Goal: Find specific page/section: Find specific page/section

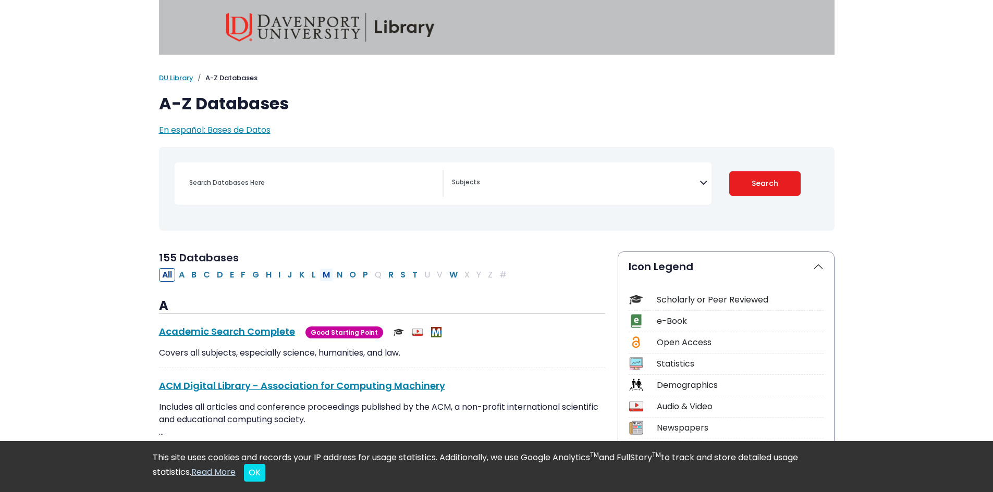
click at [327, 276] on button "M" at bounding box center [326, 275] width 14 height 14
select select "Database Subject Filter"
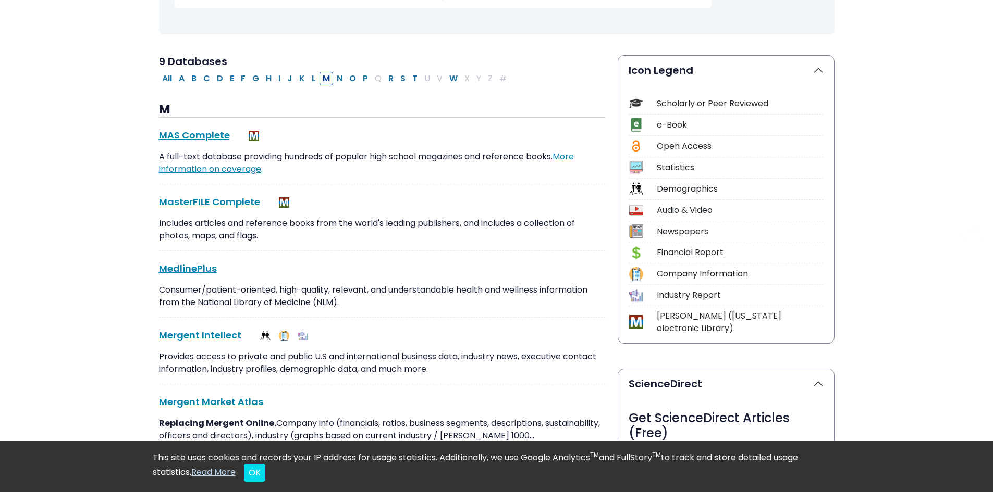
scroll to position [208, 0]
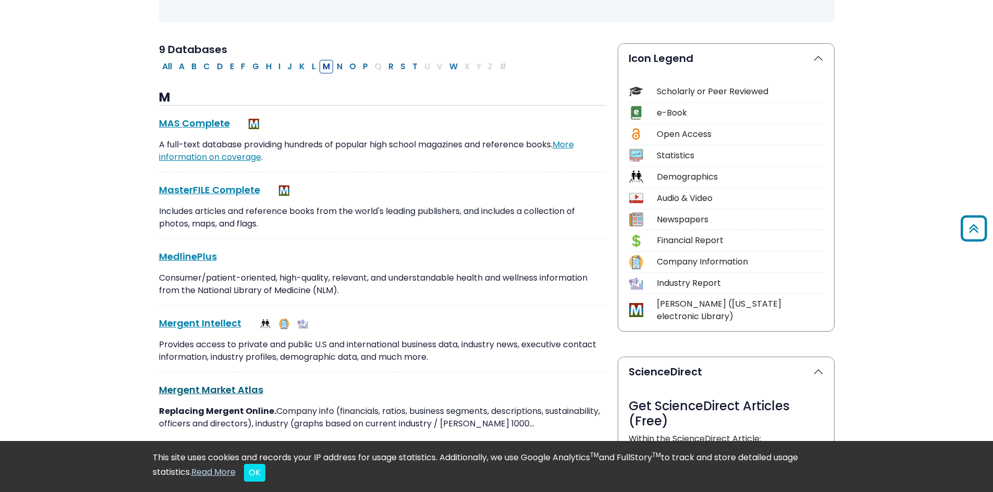
click at [241, 388] on link "Mergent Market Atlas This link opens in a new window" at bounding box center [211, 389] width 104 height 13
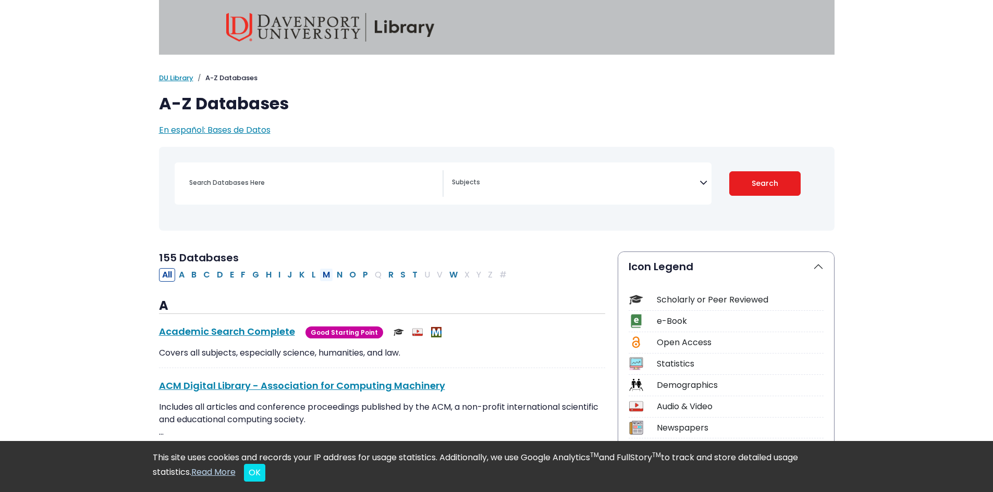
click at [321, 281] on button "M" at bounding box center [326, 275] width 14 height 14
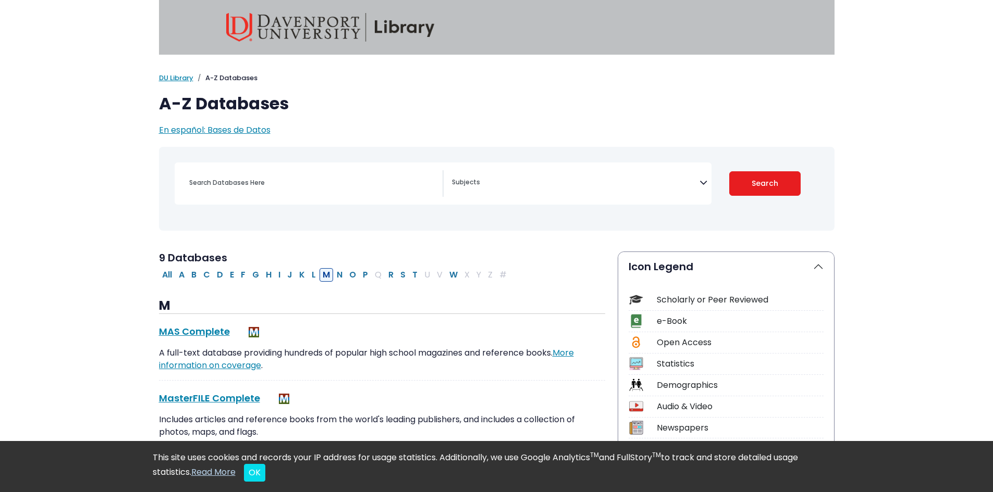
select select "Database Subject Filter"
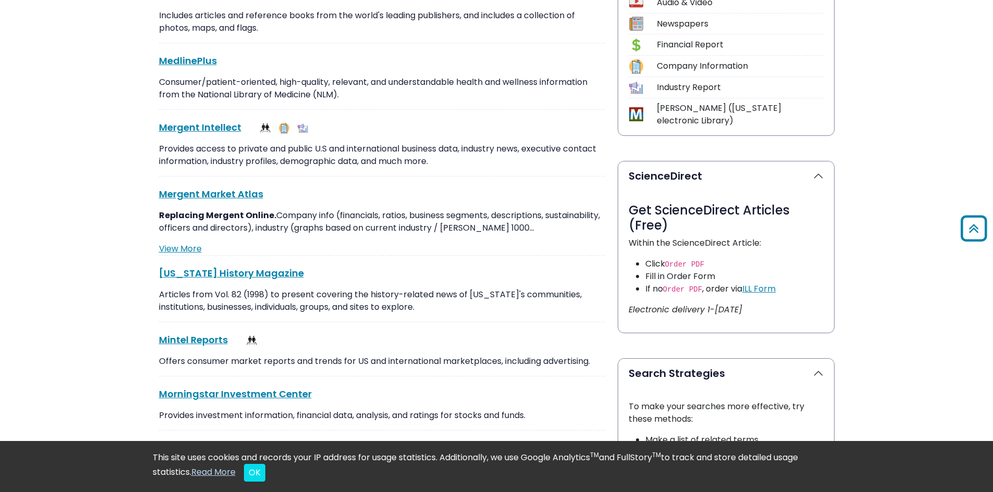
scroll to position [417, 0]
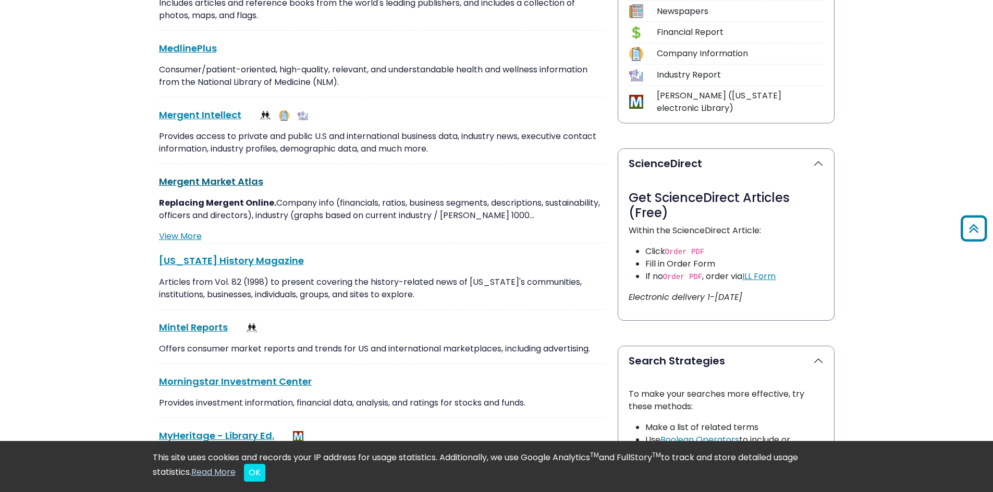
click at [244, 179] on link "Mergent Market Atlas This link opens in a new window" at bounding box center [211, 181] width 104 height 13
